Goal: Task Accomplishment & Management: Manage account settings

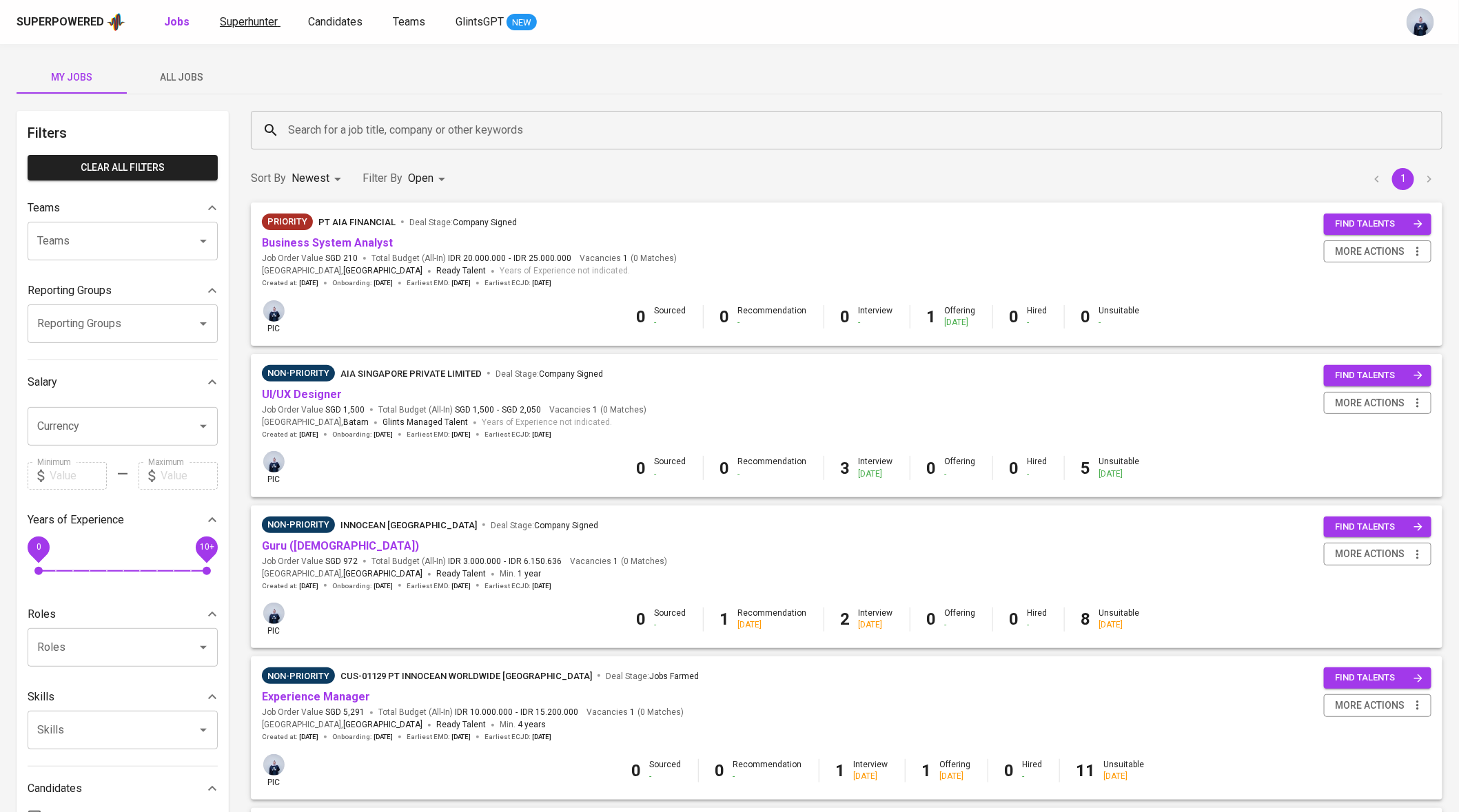
click at [247, 28] on link "Superhunter" at bounding box center [249, 22] width 60 height 17
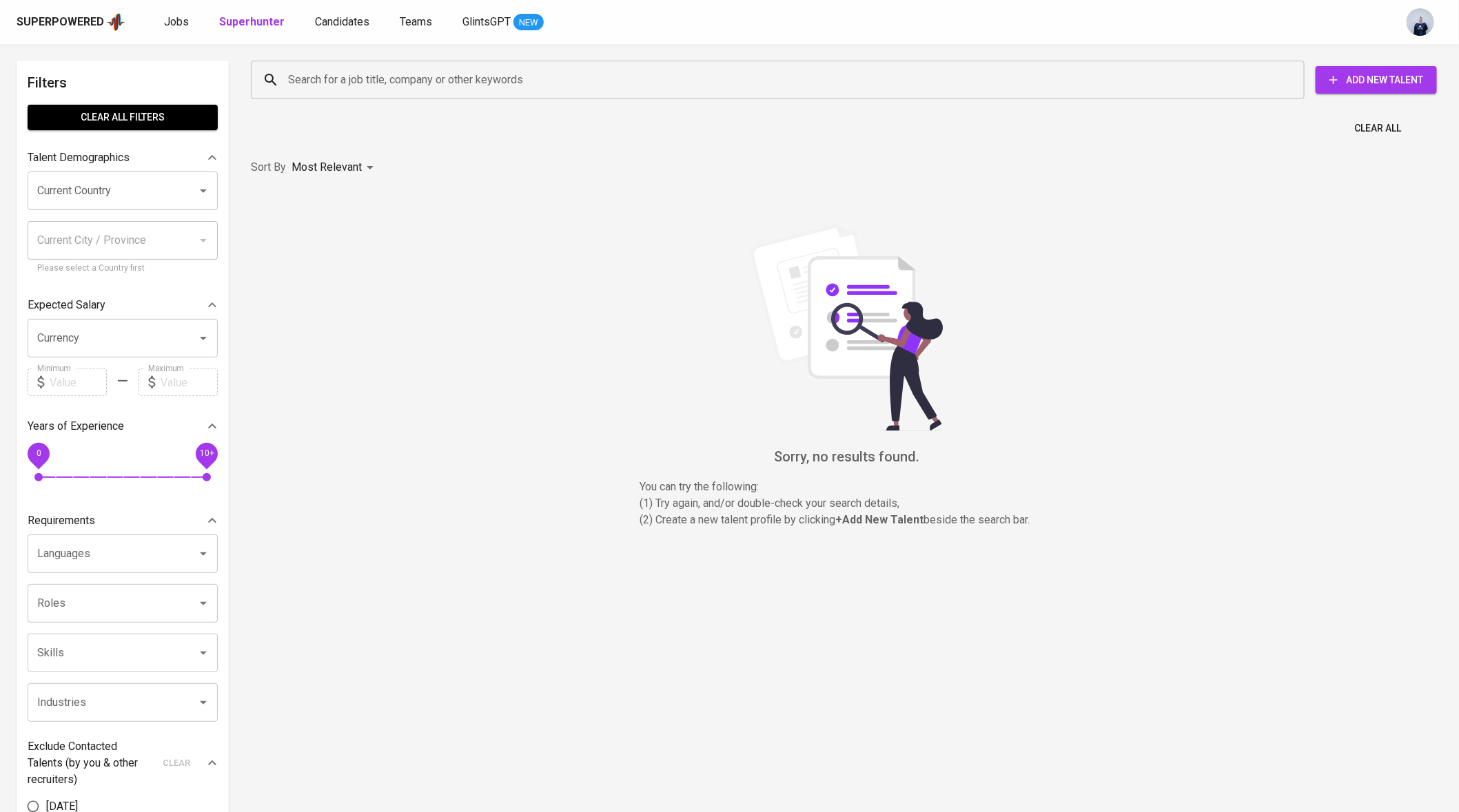
click at [339, 96] on div "Search for a job title, company or other keywords" at bounding box center [778, 79] width 1053 height 38
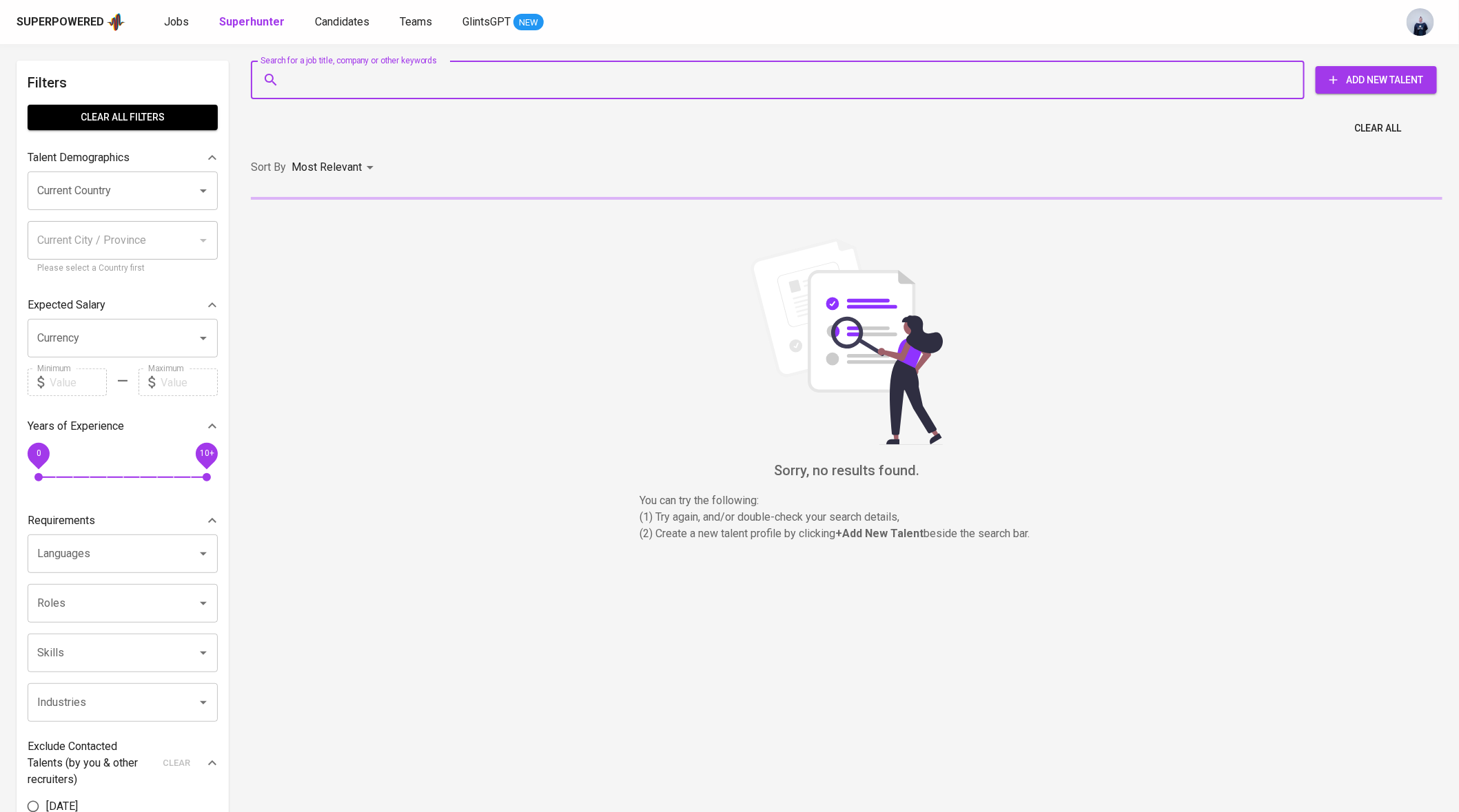
paste input "[EMAIL_ADDRESS][DOMAIN_NAME]"
type input "[EMAIL_ADDRESS][DOMAIN_NAME]"
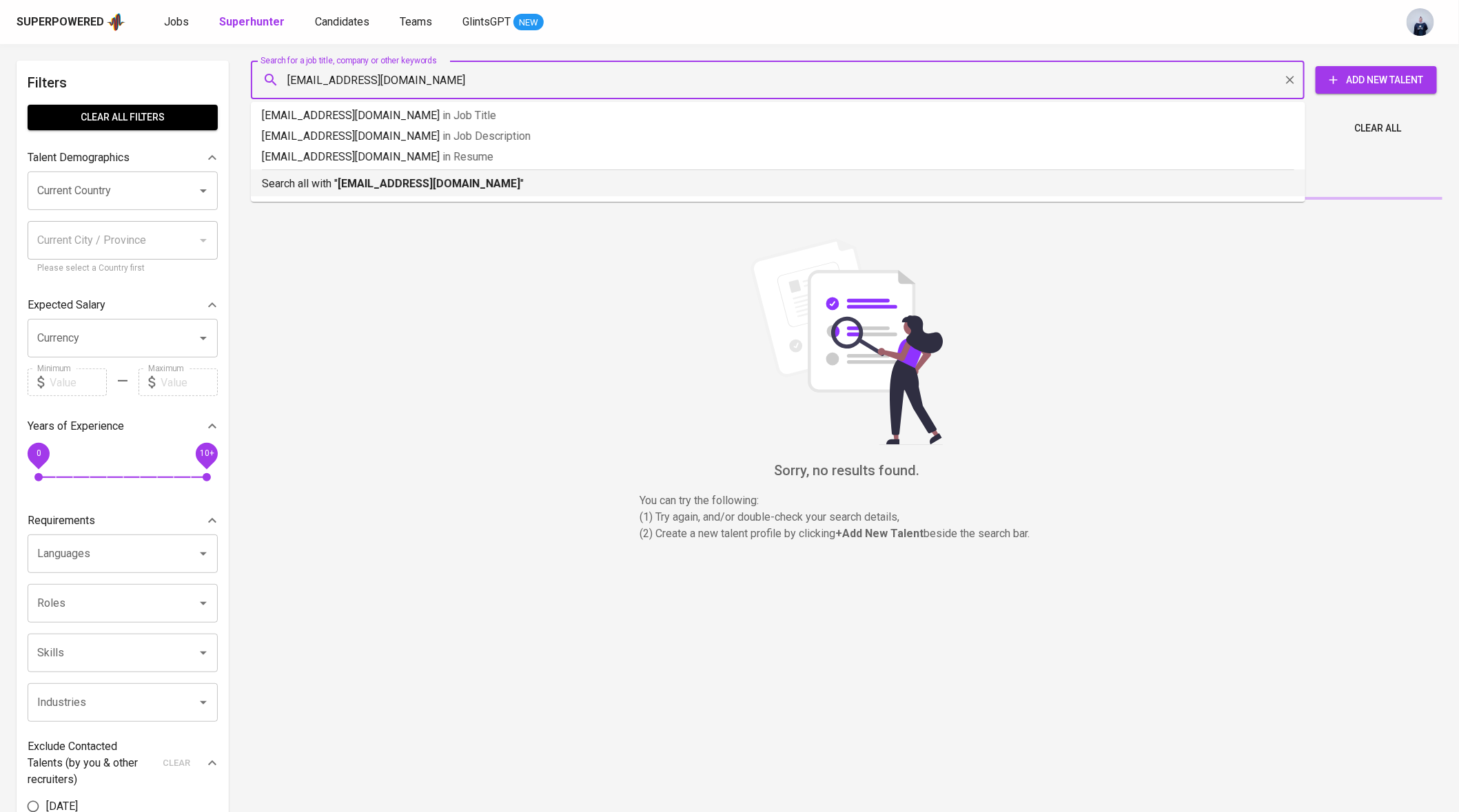
click at [371, 186] on b "[EMAIL_ADDRESS][DOMAIN_NAME]" at bounding box center [429, 183] width 183 height 13
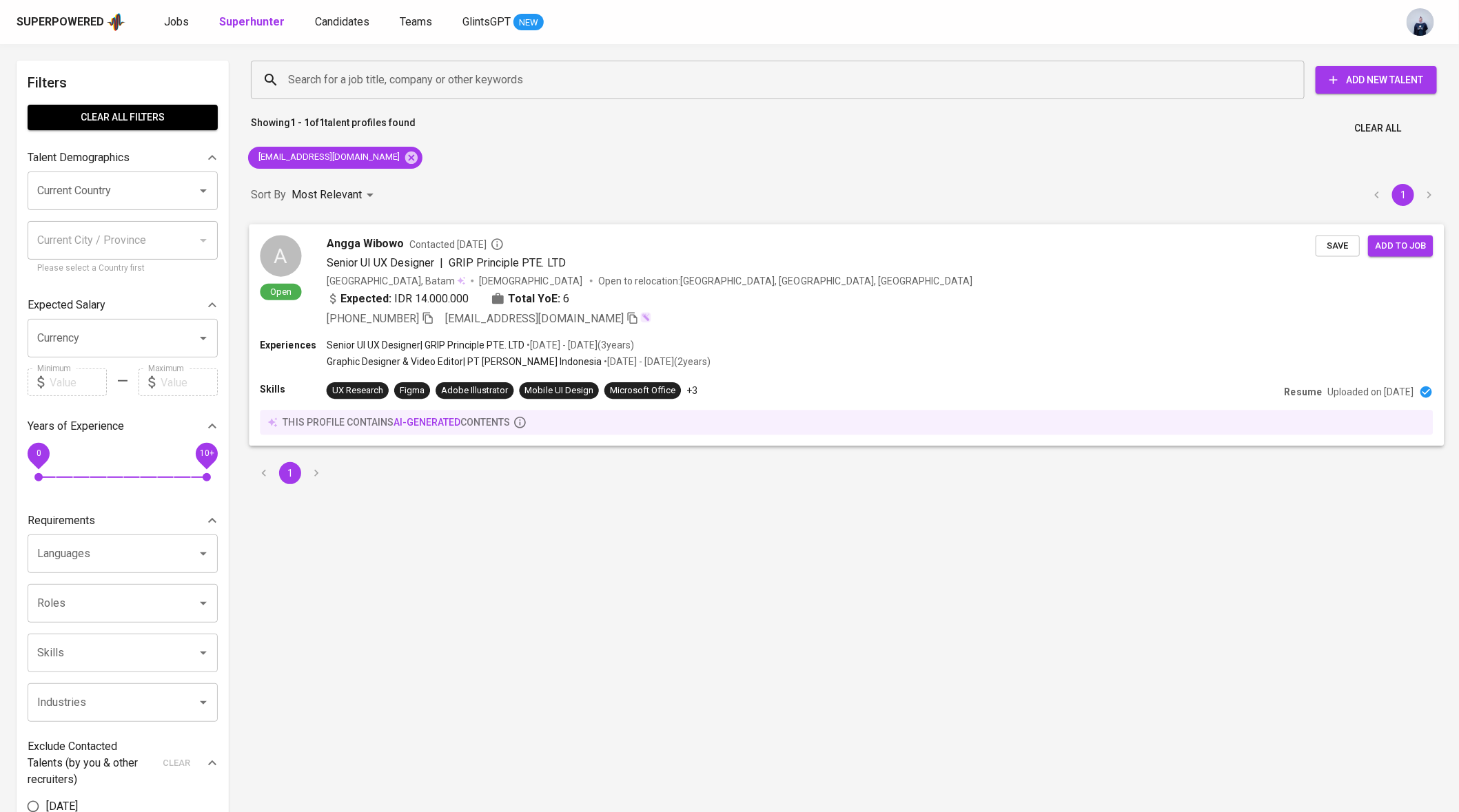
click at [482, 269] on span "GRIP Principle PTE. LTD" at bounding box center [507, 262] width 117 height 16
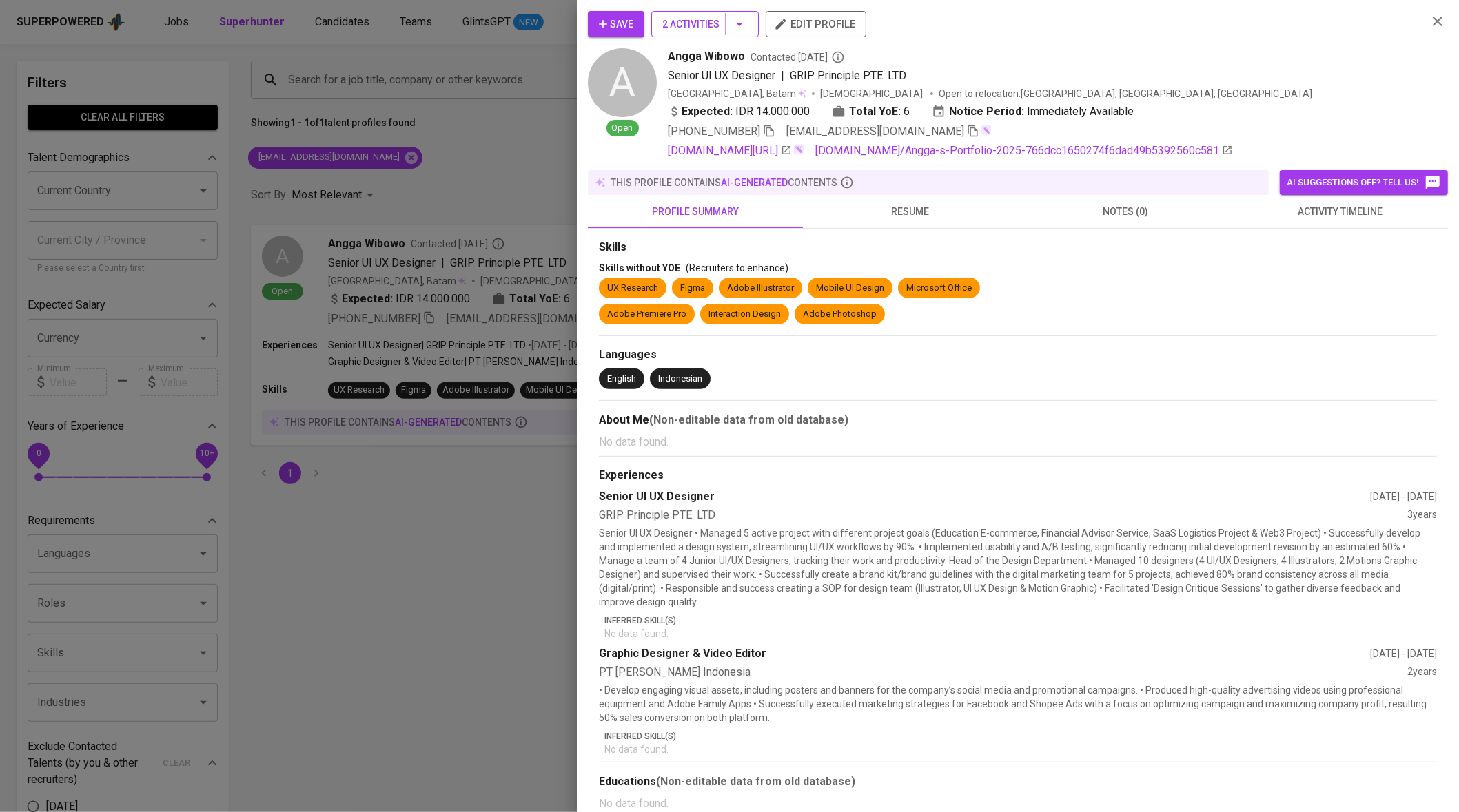
click at [744, 28] on icon "button" at bounding box center [738, 24] width 16 height 16
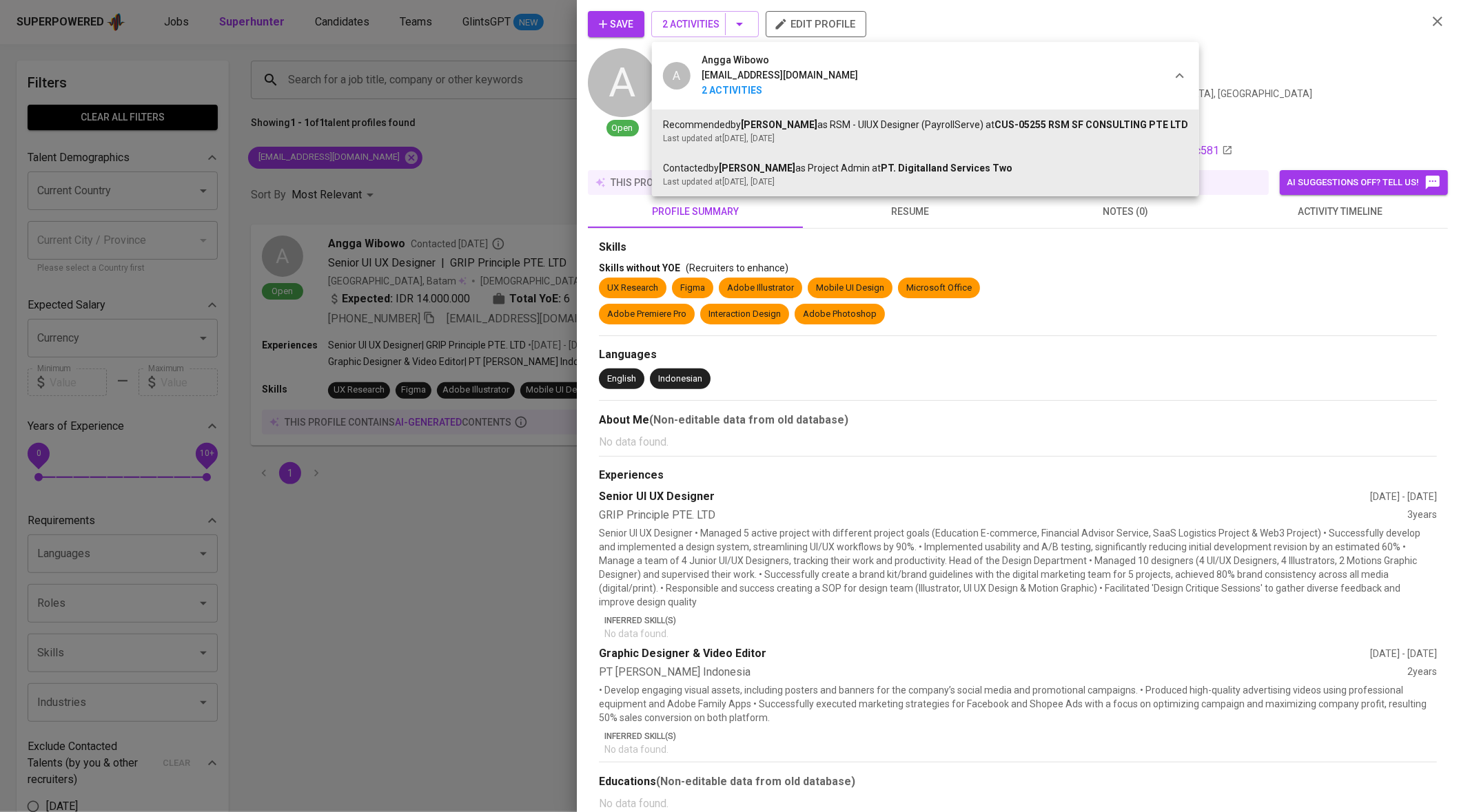
click at [1176, 62] on div at bounding box center [729, 406] width 1459 height 812
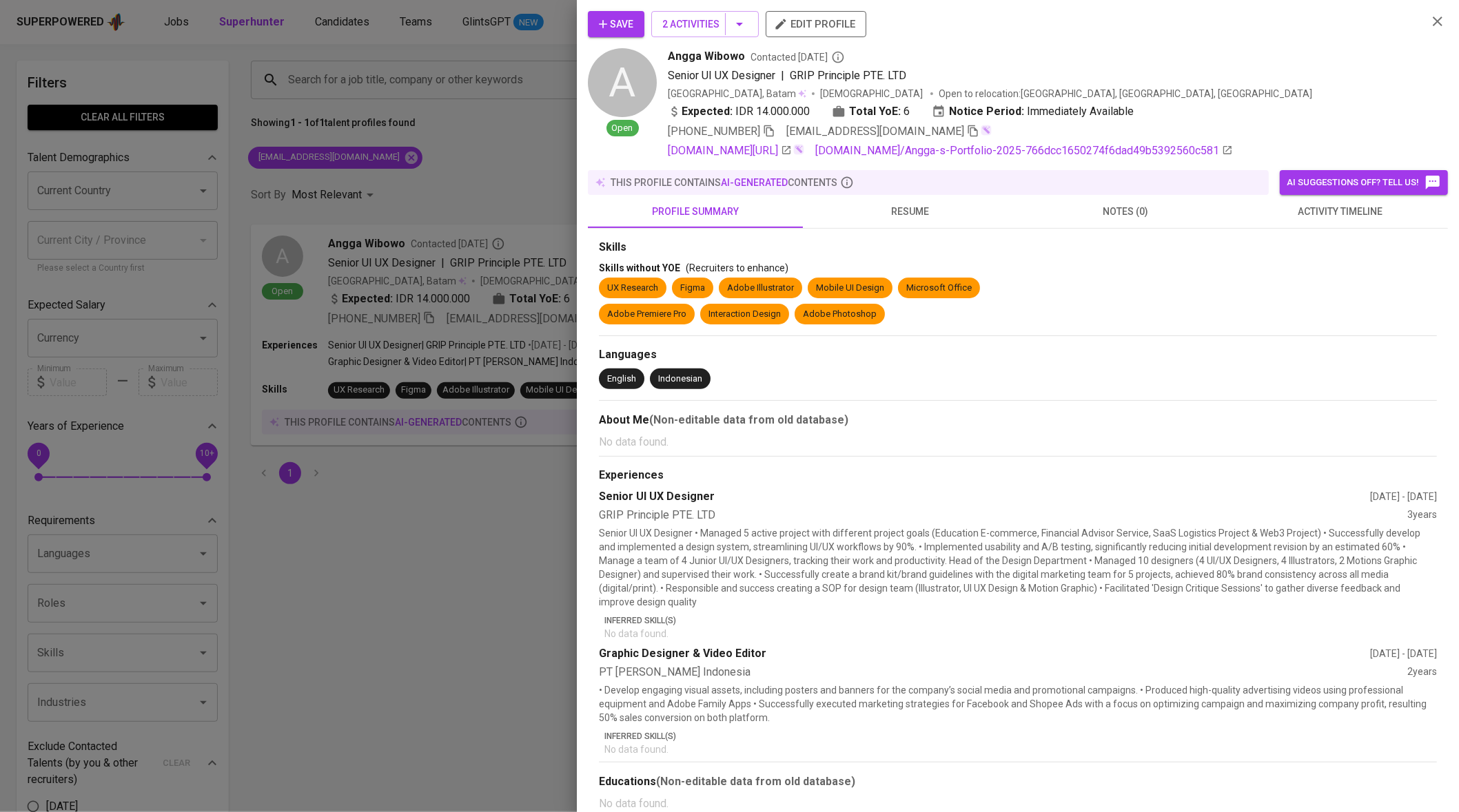
click at [621, 24] on span "Save" at bounding box center [616, 25] width 34 height 17
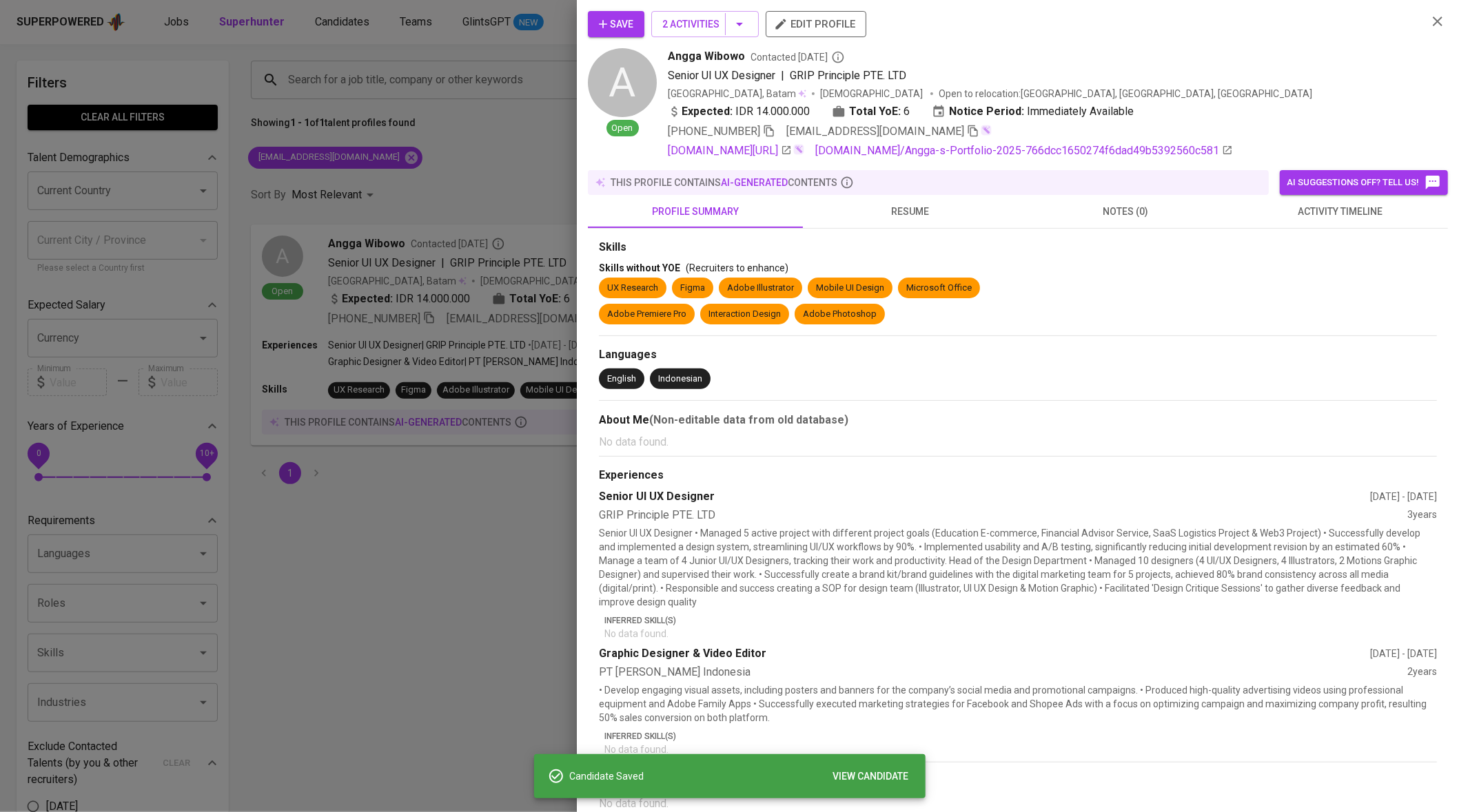
click at [317, 26] on div at bounding box center [729, 406] width 1459 height 812
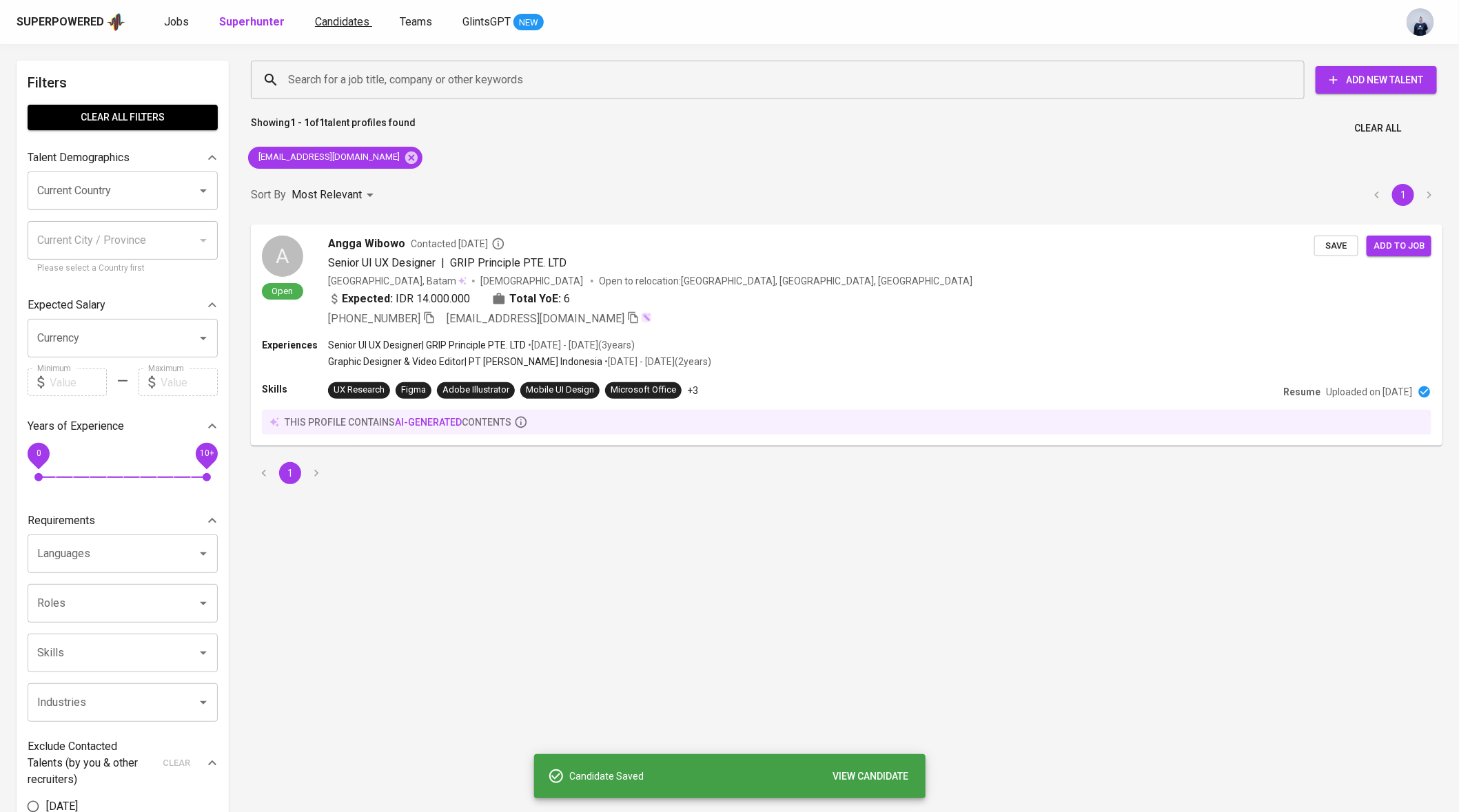
click at [332, 26] on span "Candidates" at bounding box center [342, 21] width 54 height 13
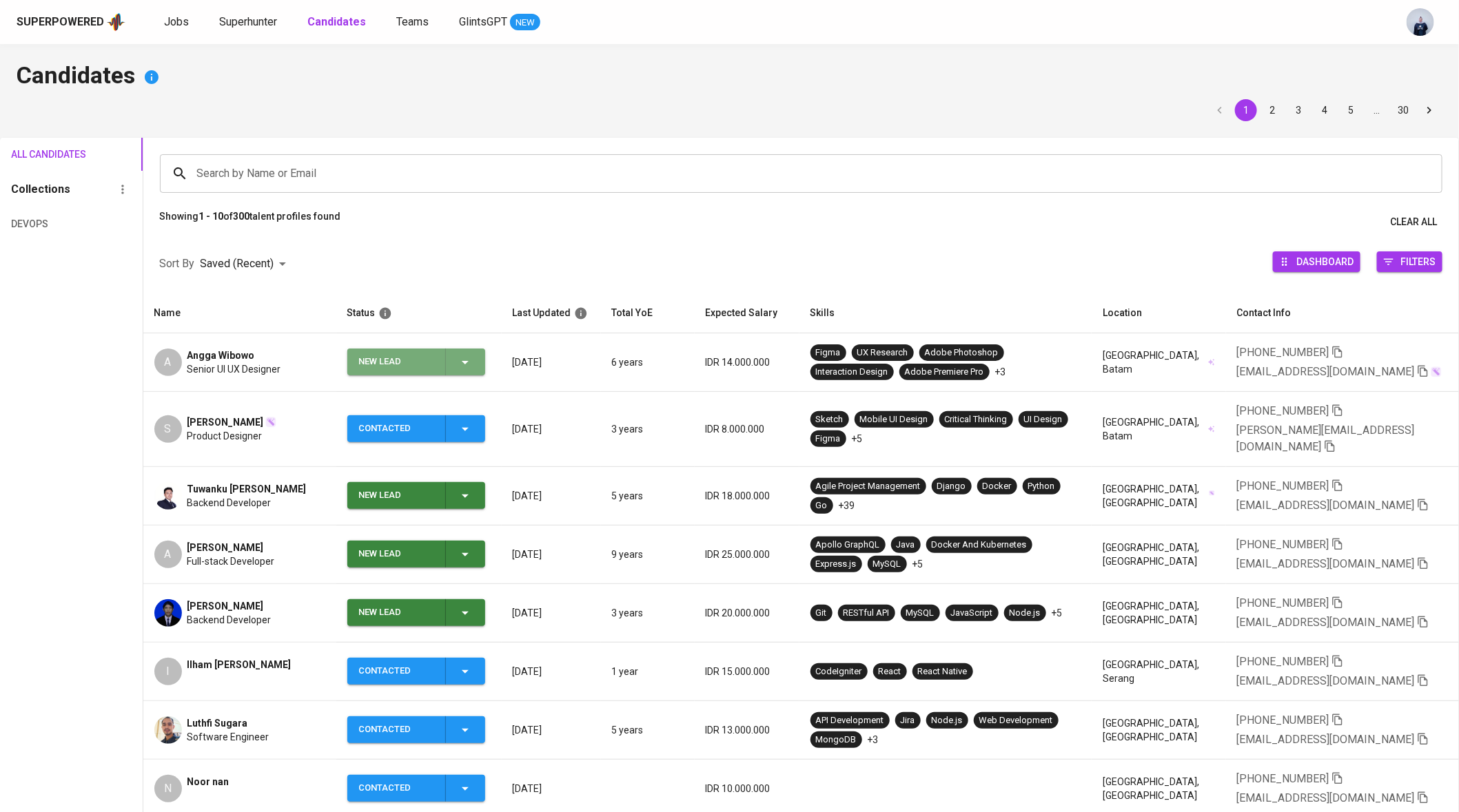
click at [473, 361] on icon "button" at bounding box center [464, 361] width 16 height 16
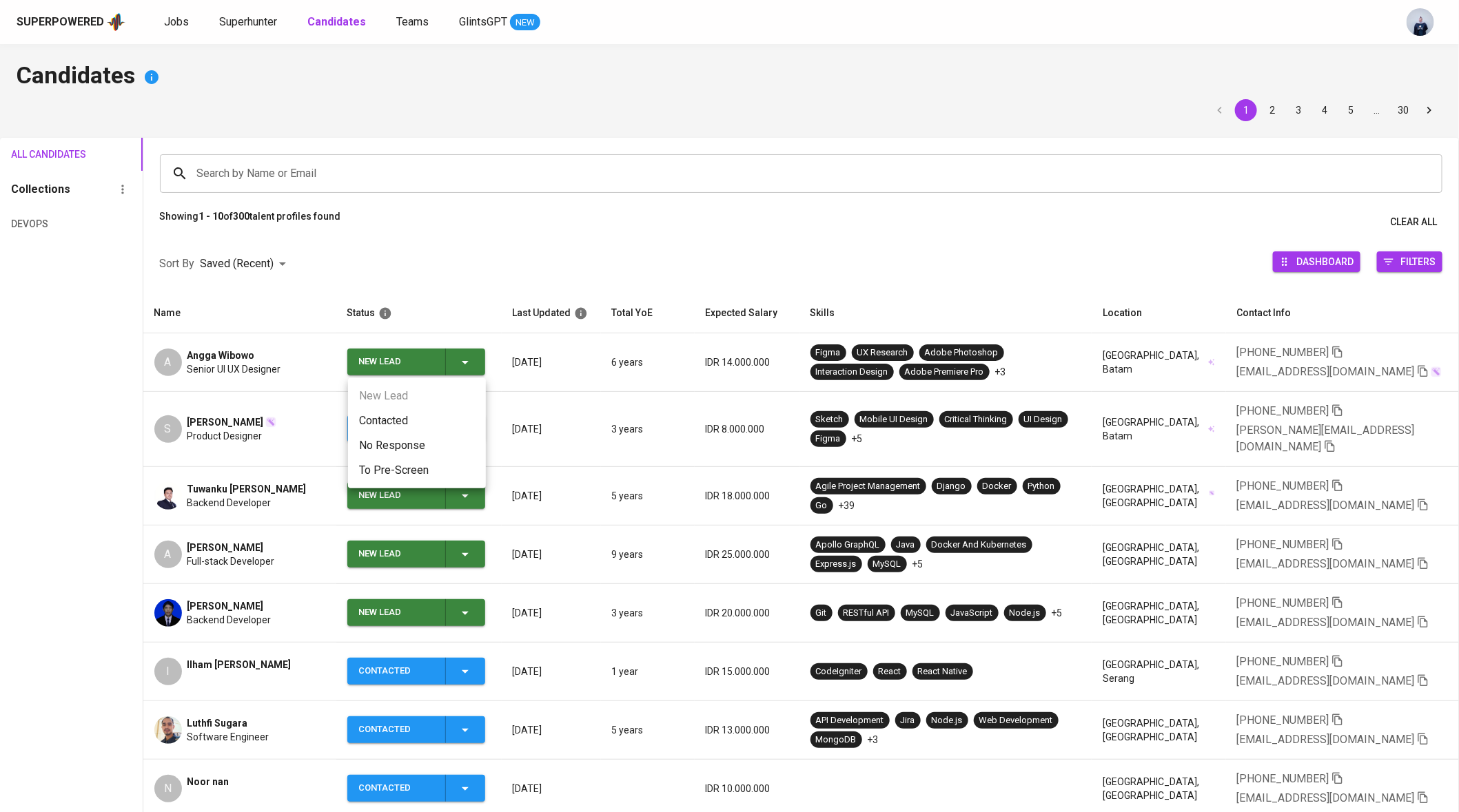
click at [425, 423] on li "Contacted" at bounding box center [417, 420] width 138 height 25
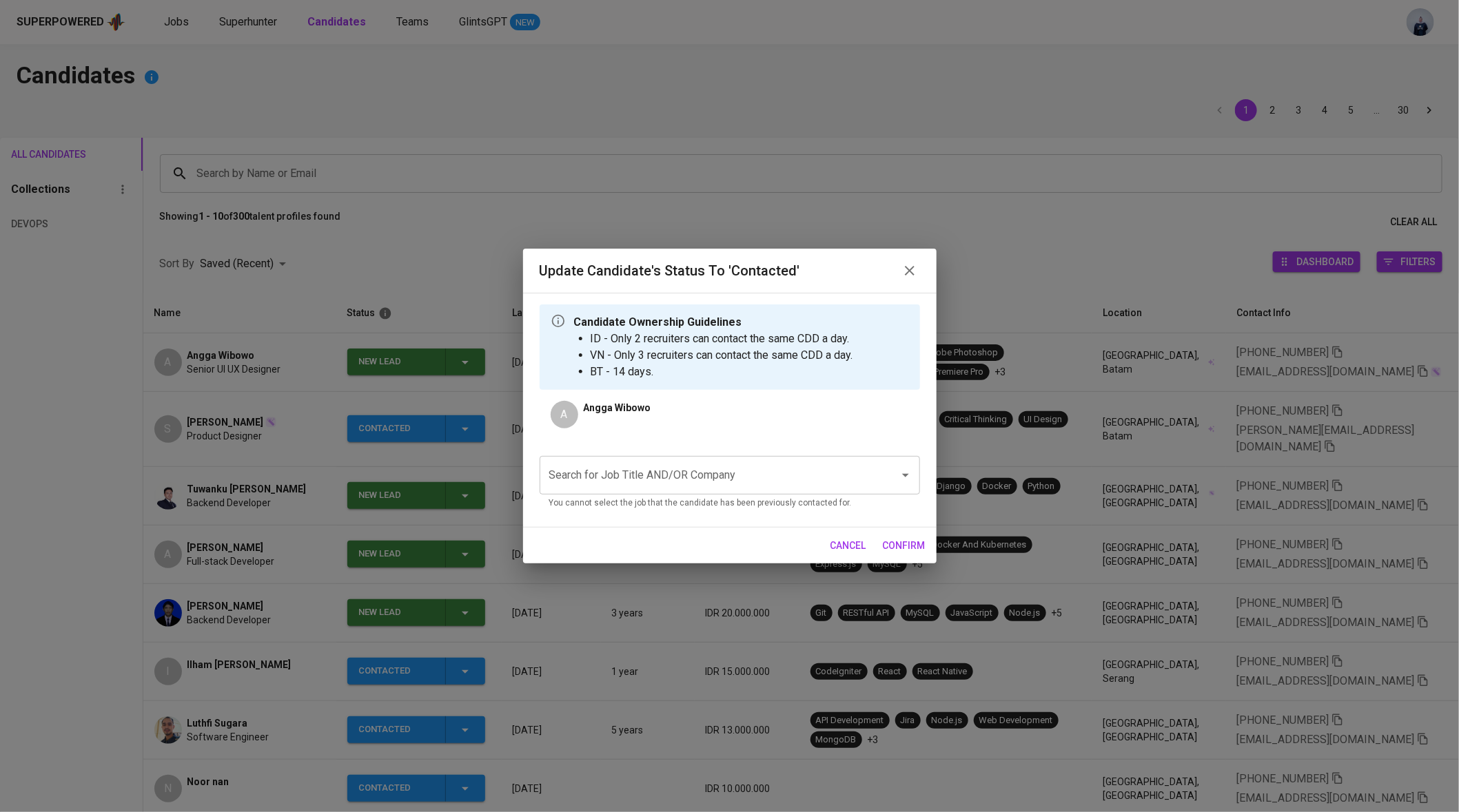
click at [603, 474] on input "Search for Job Title AND/OR Company" at bounding box center [710, 474] width 329 height 26
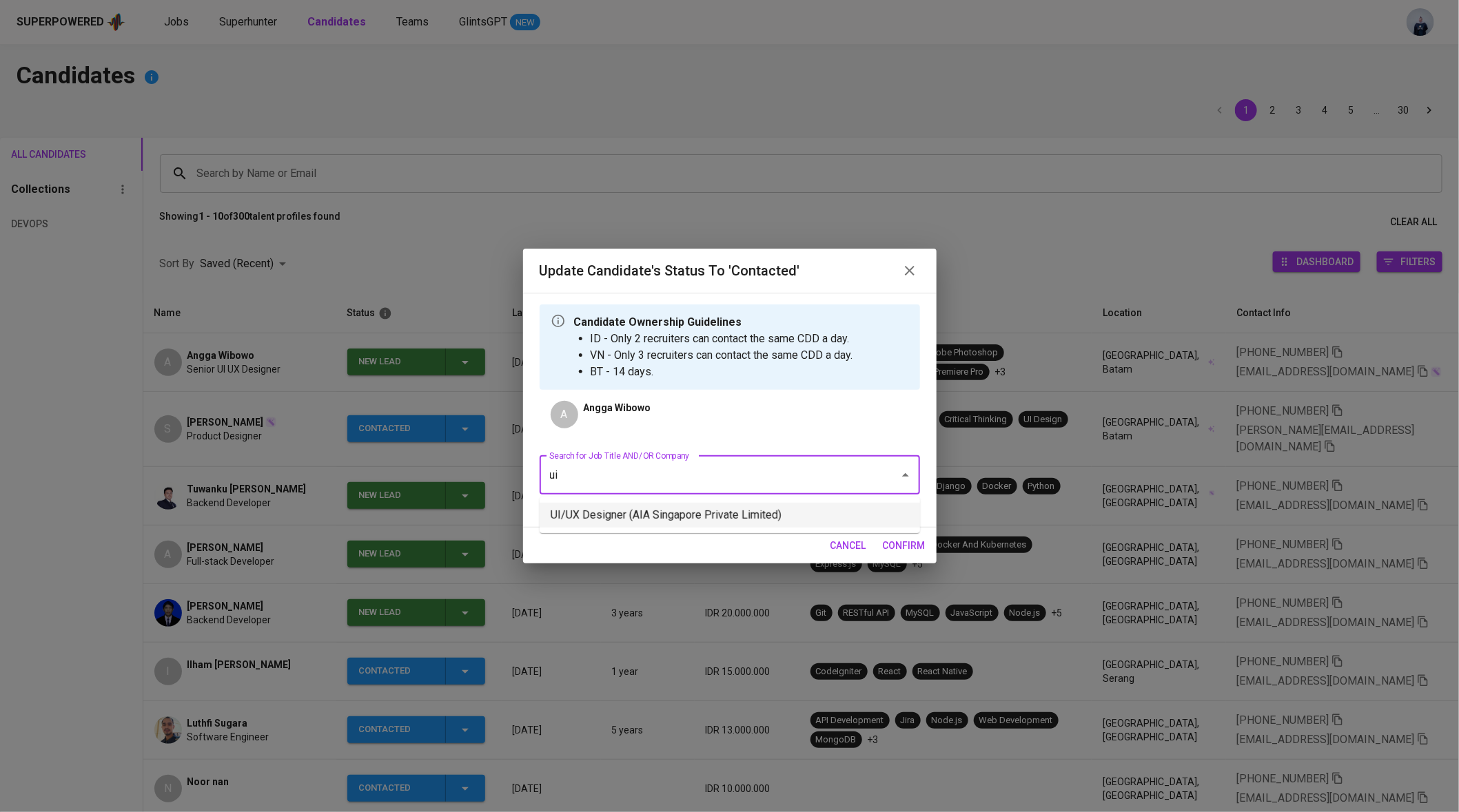
click at [661, 524] on li "UI/UX Designer (AIA Singapore Private Limited)" at bounding box center [729, 514] width 380 height 25
type input "ui"
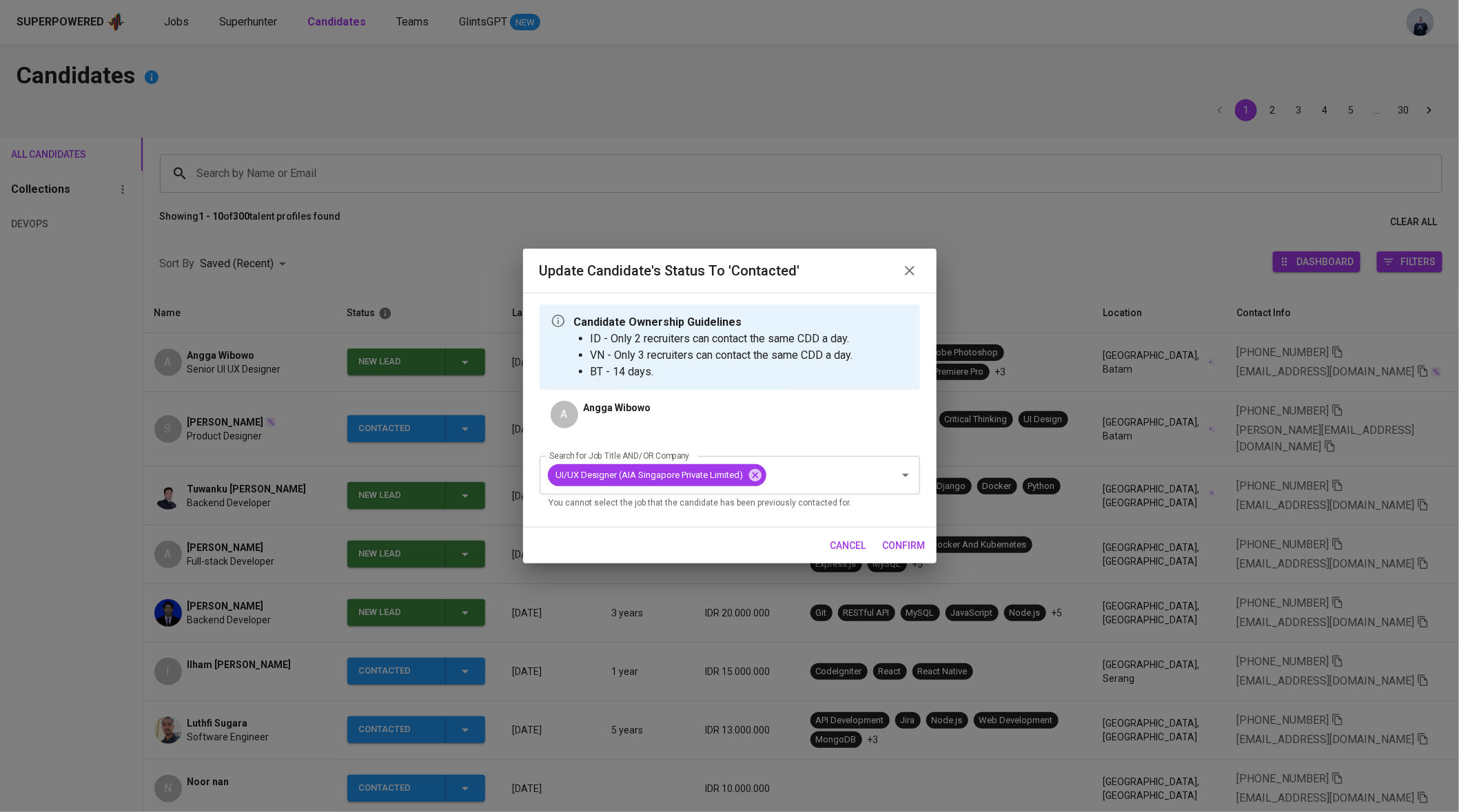
click at [906, 542] on span "confirm" at bounding box center [903, 546] width 43 height 17
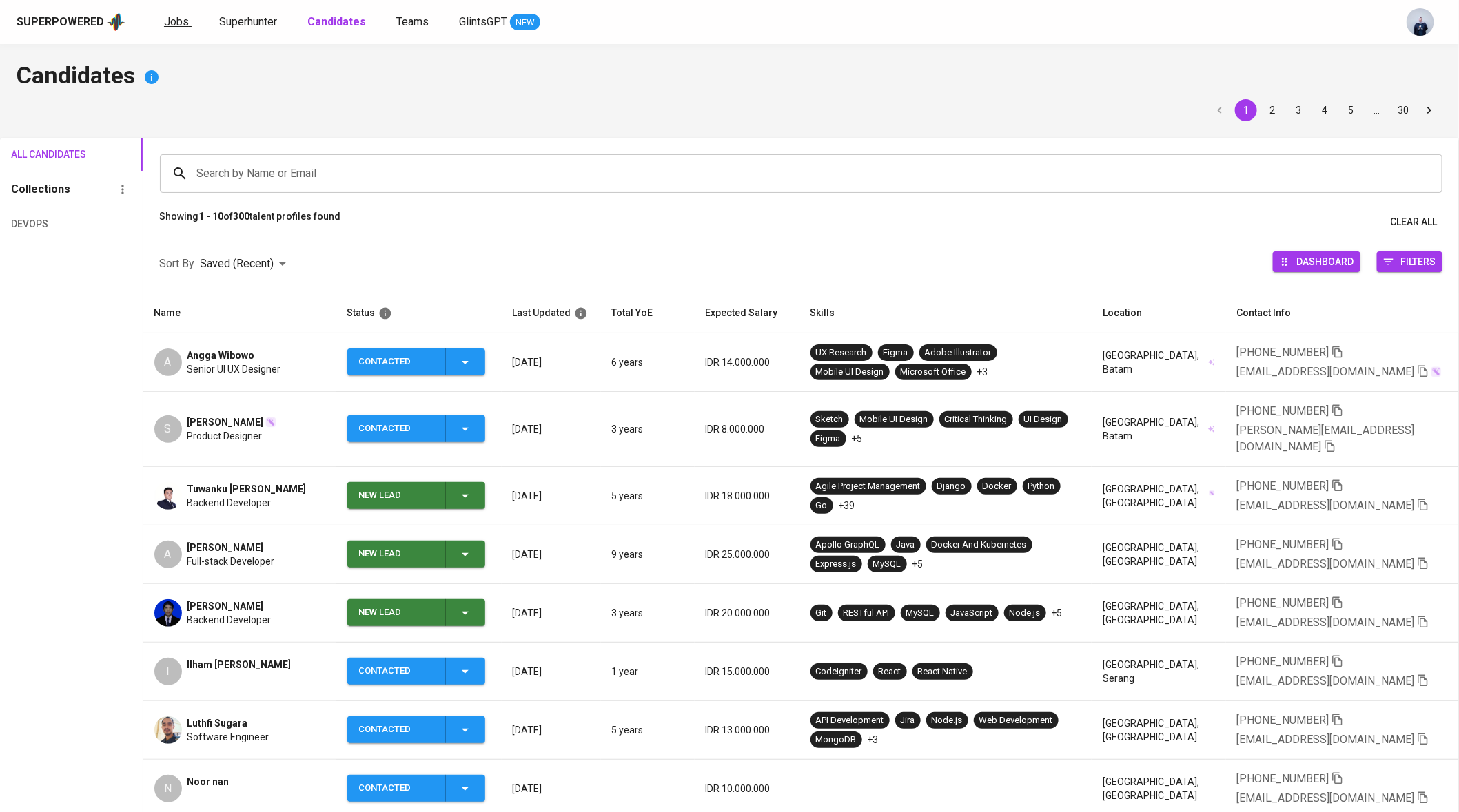
click at [177, 20] on span "Jobs" at bounding box center [176, 21] width 25 height 13
